Goal: Transaction & Acquisition: Purchase product/service

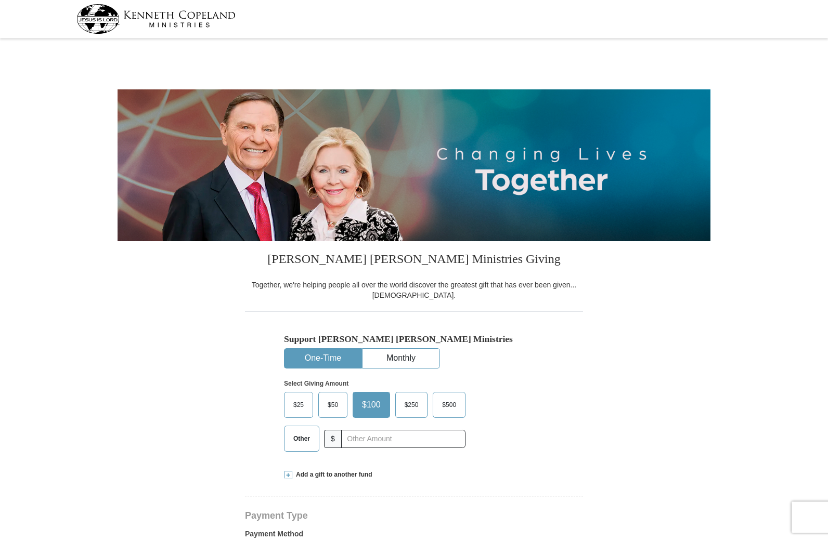
select select "MO"
drag, startPoint x: 0, startPoint y: 0, endPoint x: 366, endPoint y: 438, distance: 570.7
click at [366, 438] on input "text" at bounding box center [402, 439] width 115 height 18
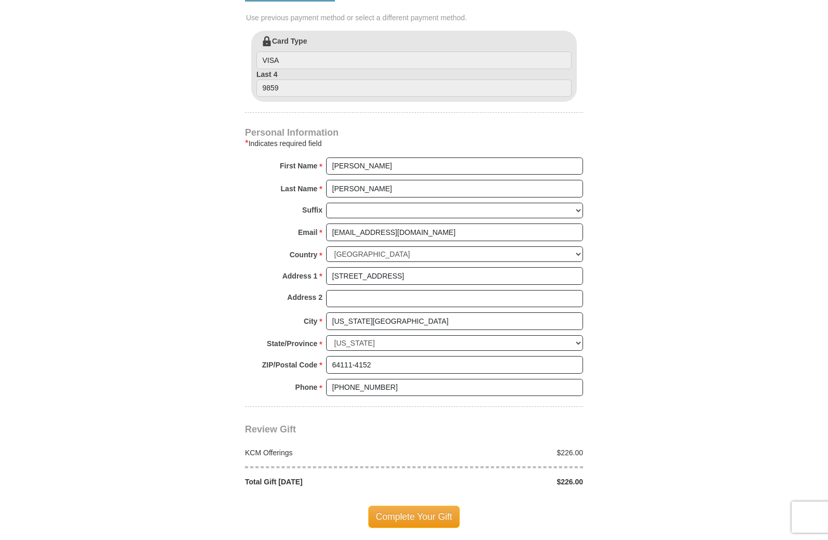
scroll to position [572, 0]
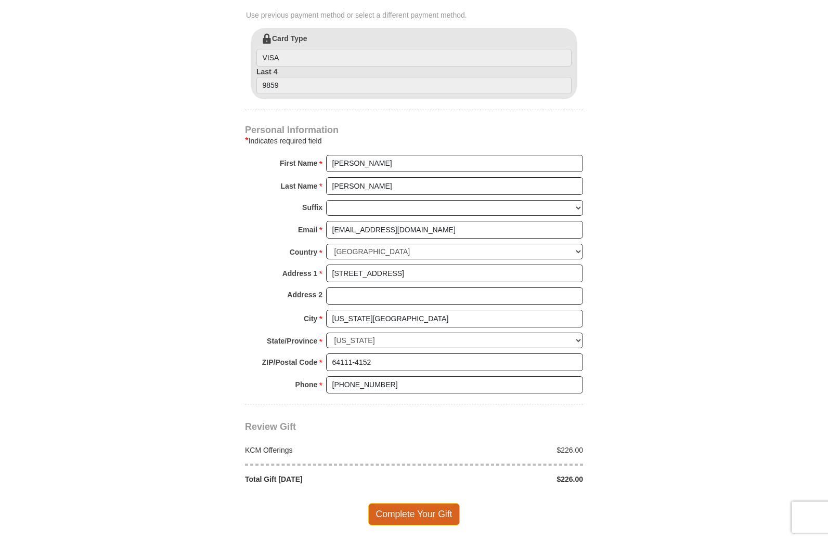
type input "226"
click at [394, 514] on span "Complete Your Gift" at bounding box center [414, 514] width 92 height 22
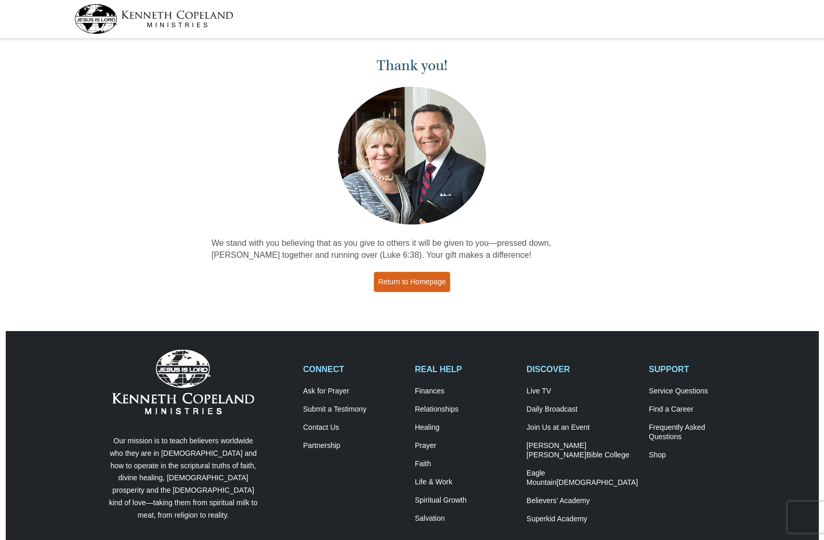
click at [428, 274] on link "Return to Homepage" at bounding box center [412, 282] width 77 height 20
